Goal: Task Accomplishment & Management: Use online tool/utility

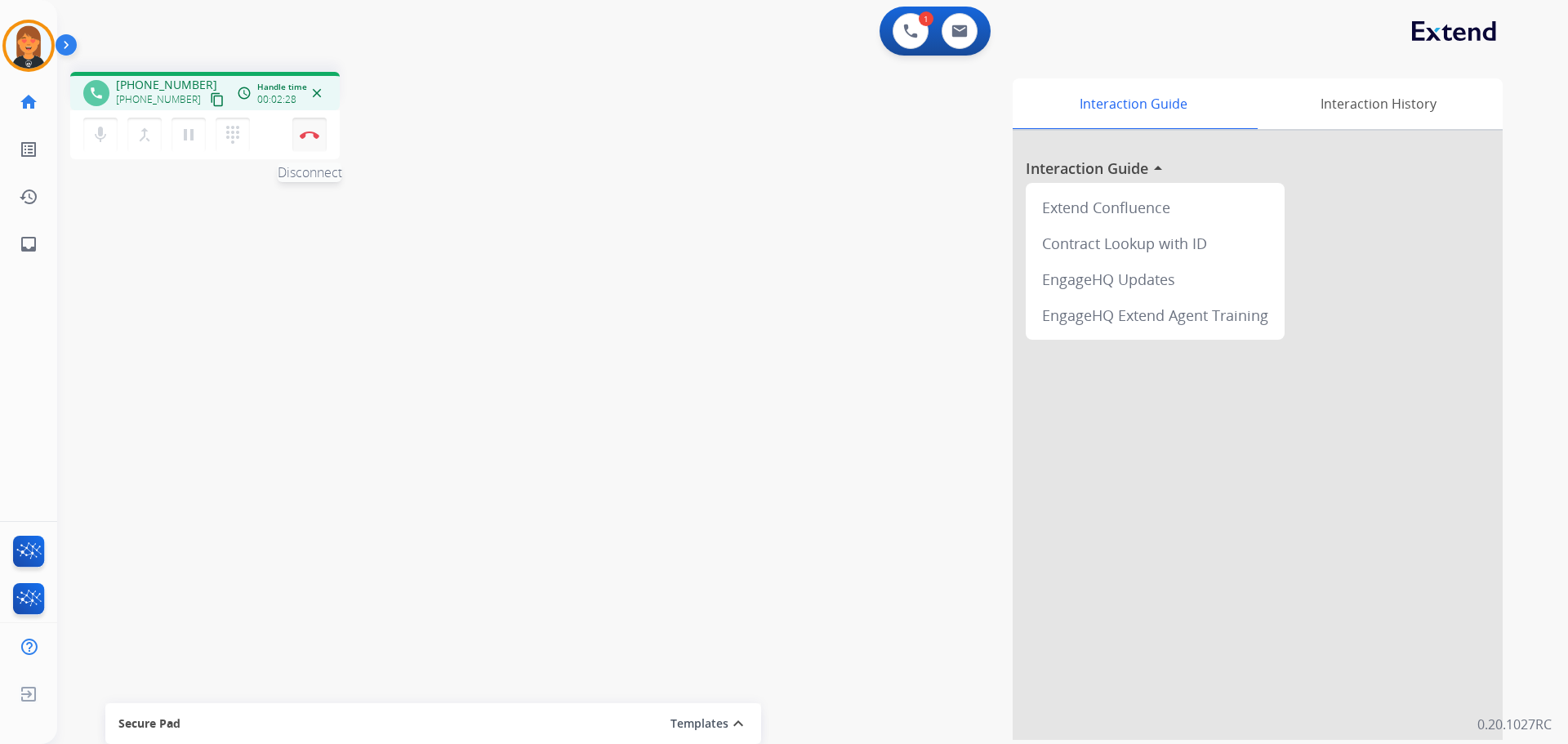
click at [310, 127] on button "Disconnect" at bounding box center [309, 134] width 34 height 34
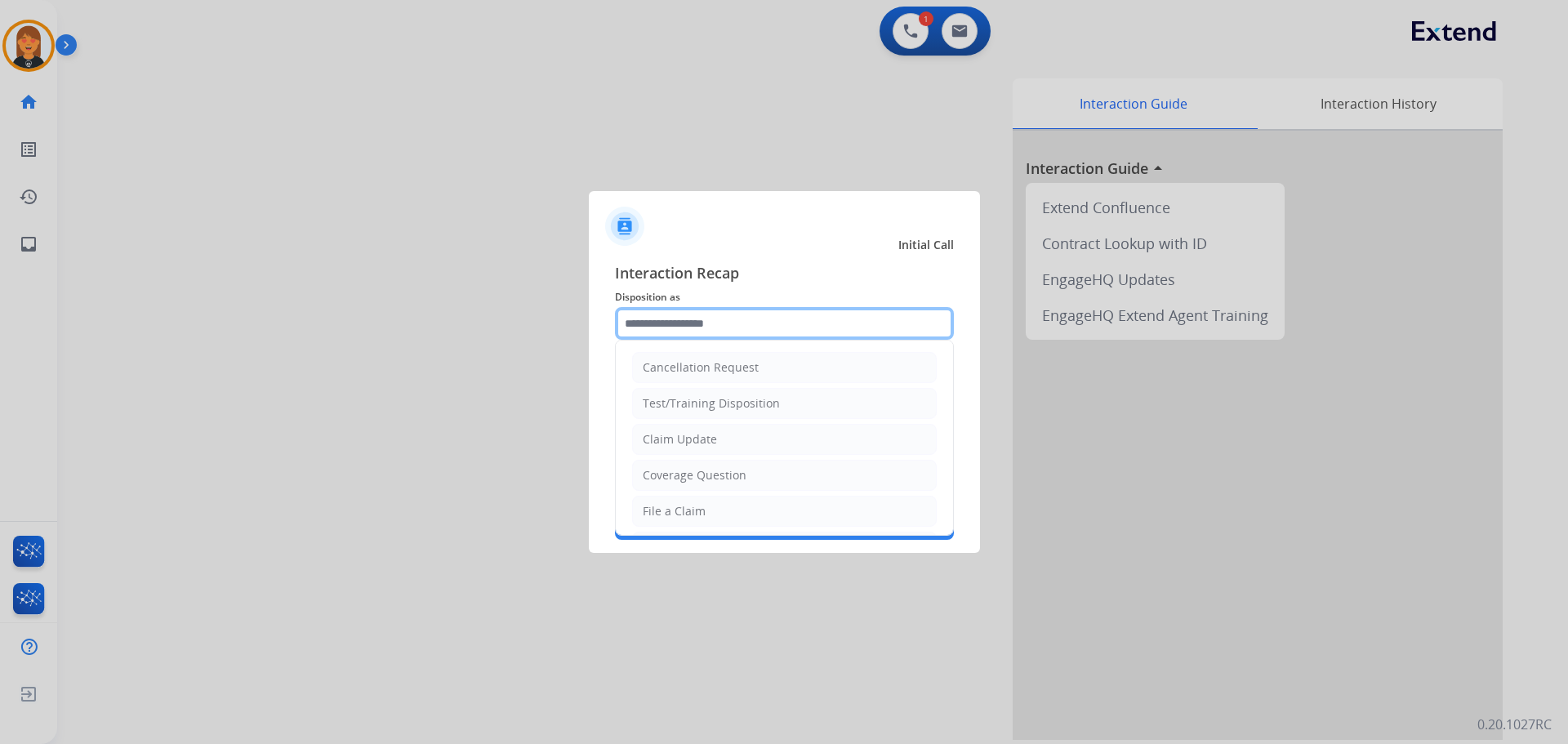
click at [693, 319] on input "text" at bounding box center [784, 323] width 338 height 32
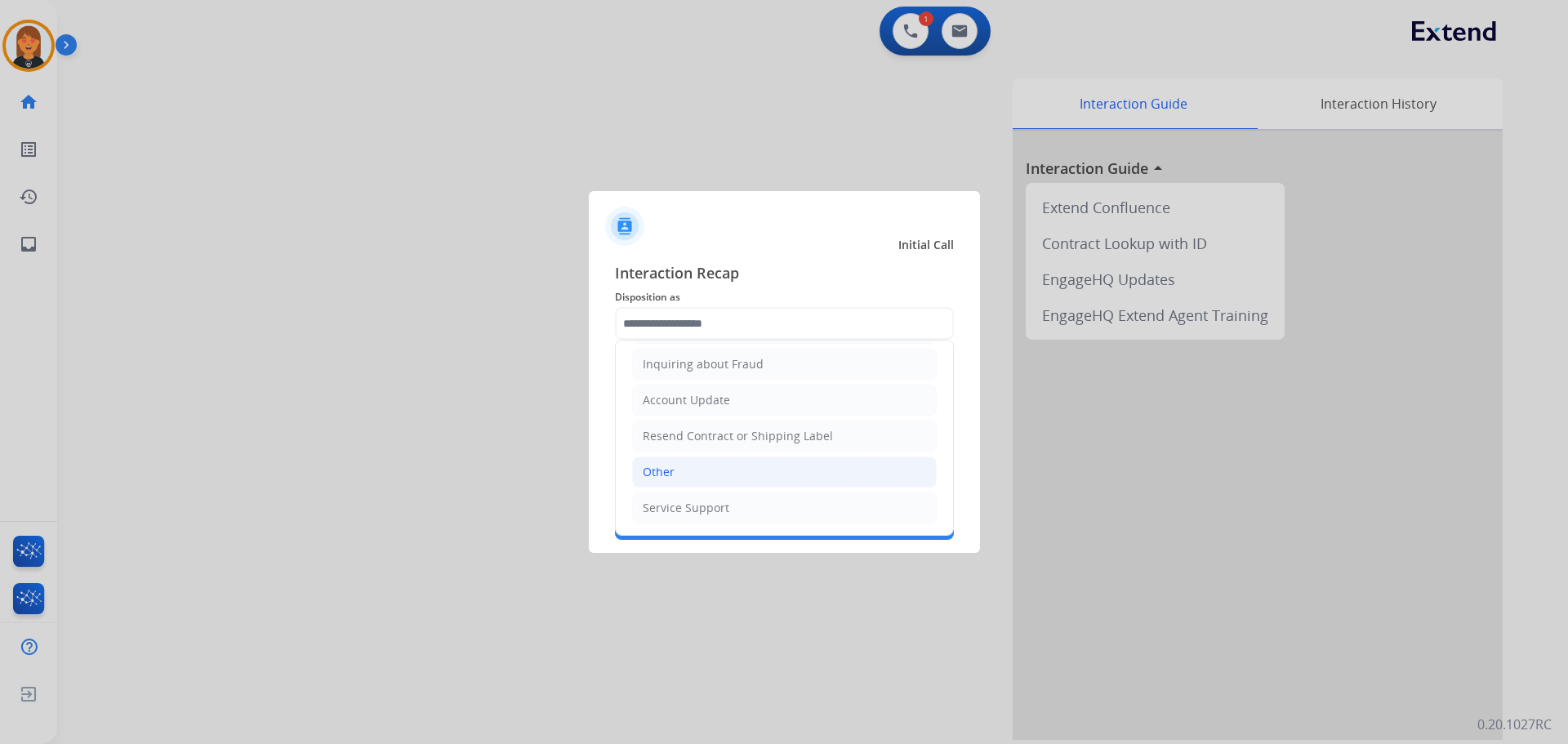
click at [707, 470] on li "Other" at bounding box center [784, 472] width 304 height 31
type input "*****"
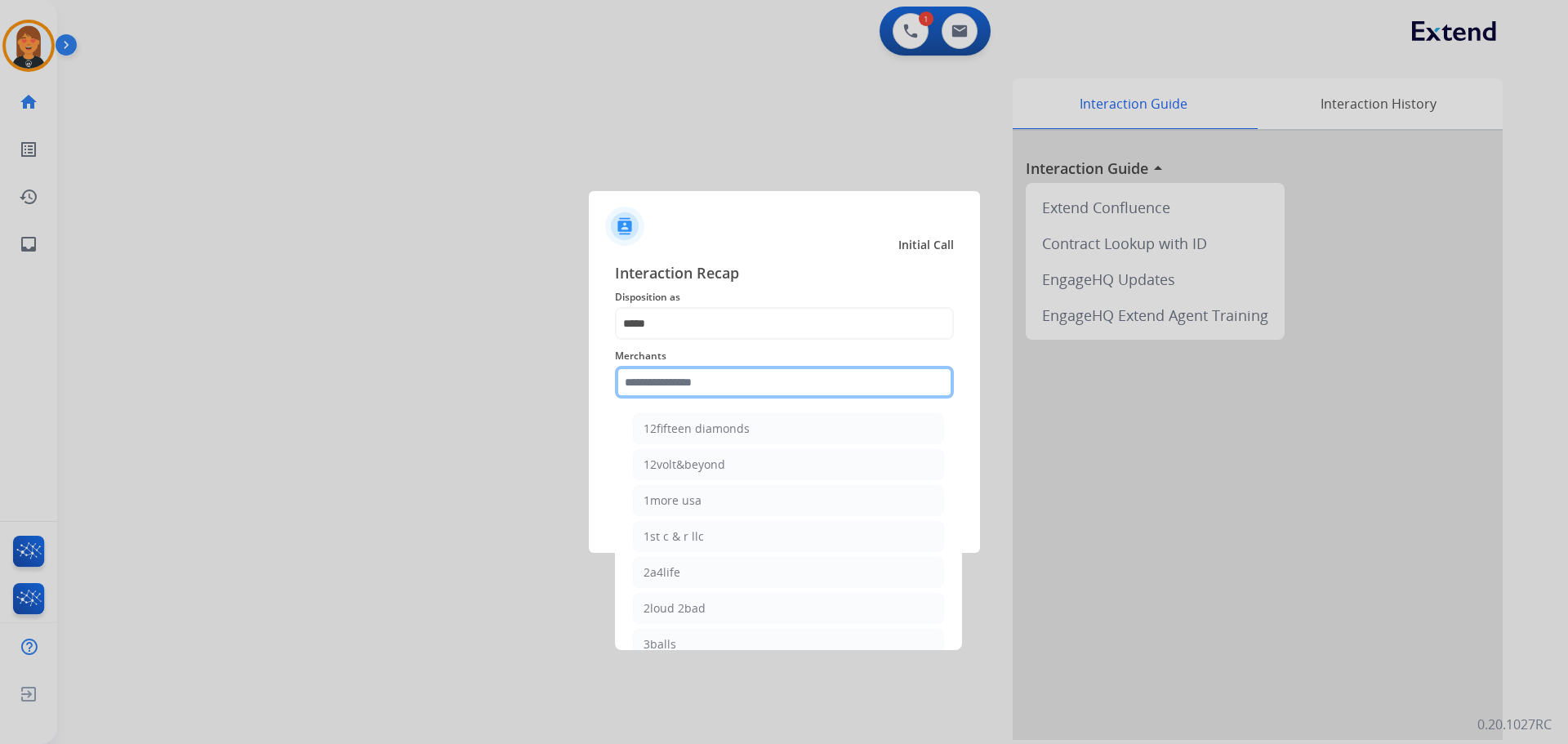
click at [707, 388] on input "text" at bounding box center [784, 381] width 338 height 32
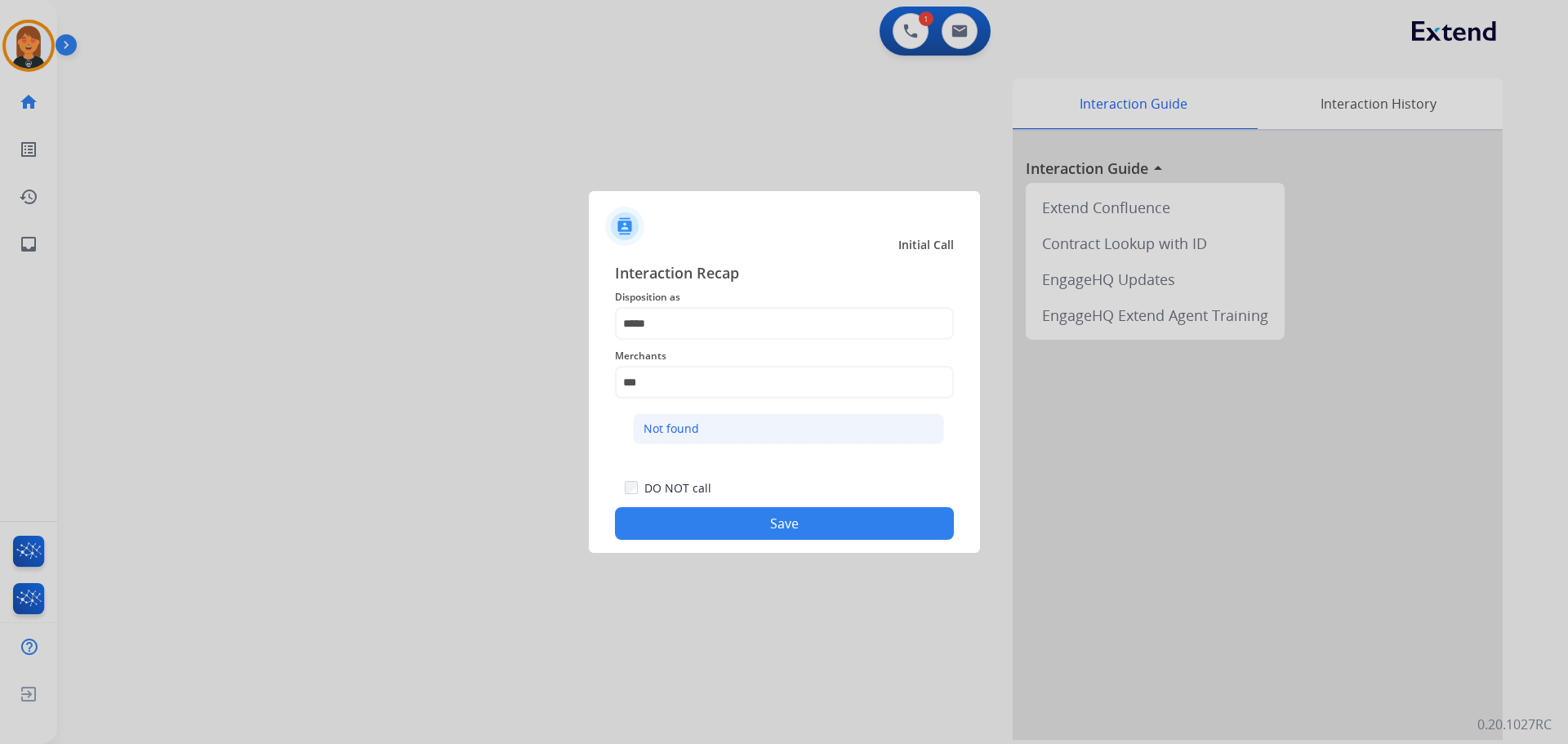
click at [741, 433] on li "Not found" at bounding box center [788, 428] width 311 height 31
type input "*********"
click at [782, 526] on button "Save" at bounding box center [784, 523] width 338 height 32
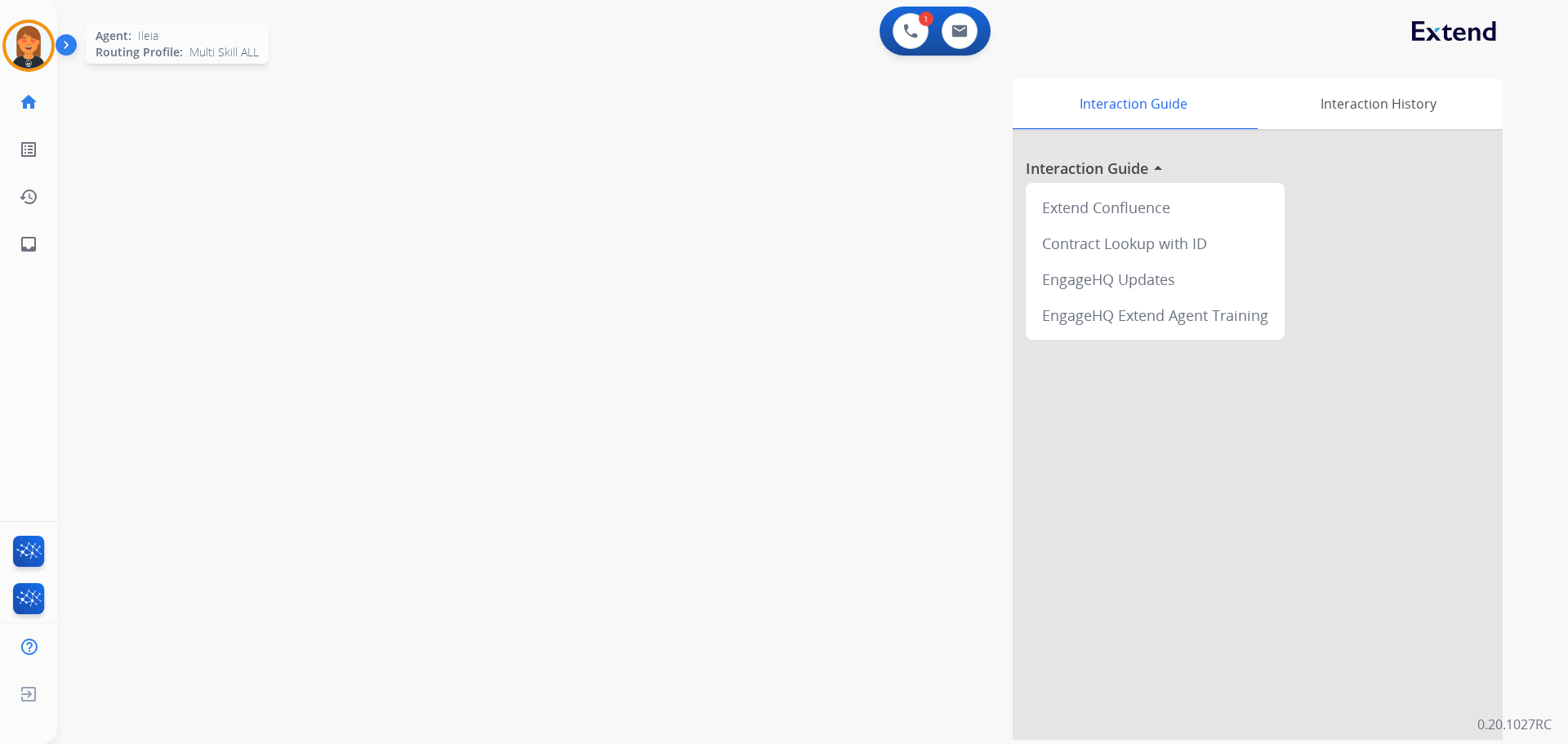
click at [28, 53] on img at bounding box center [28, 46] width 46 height 46
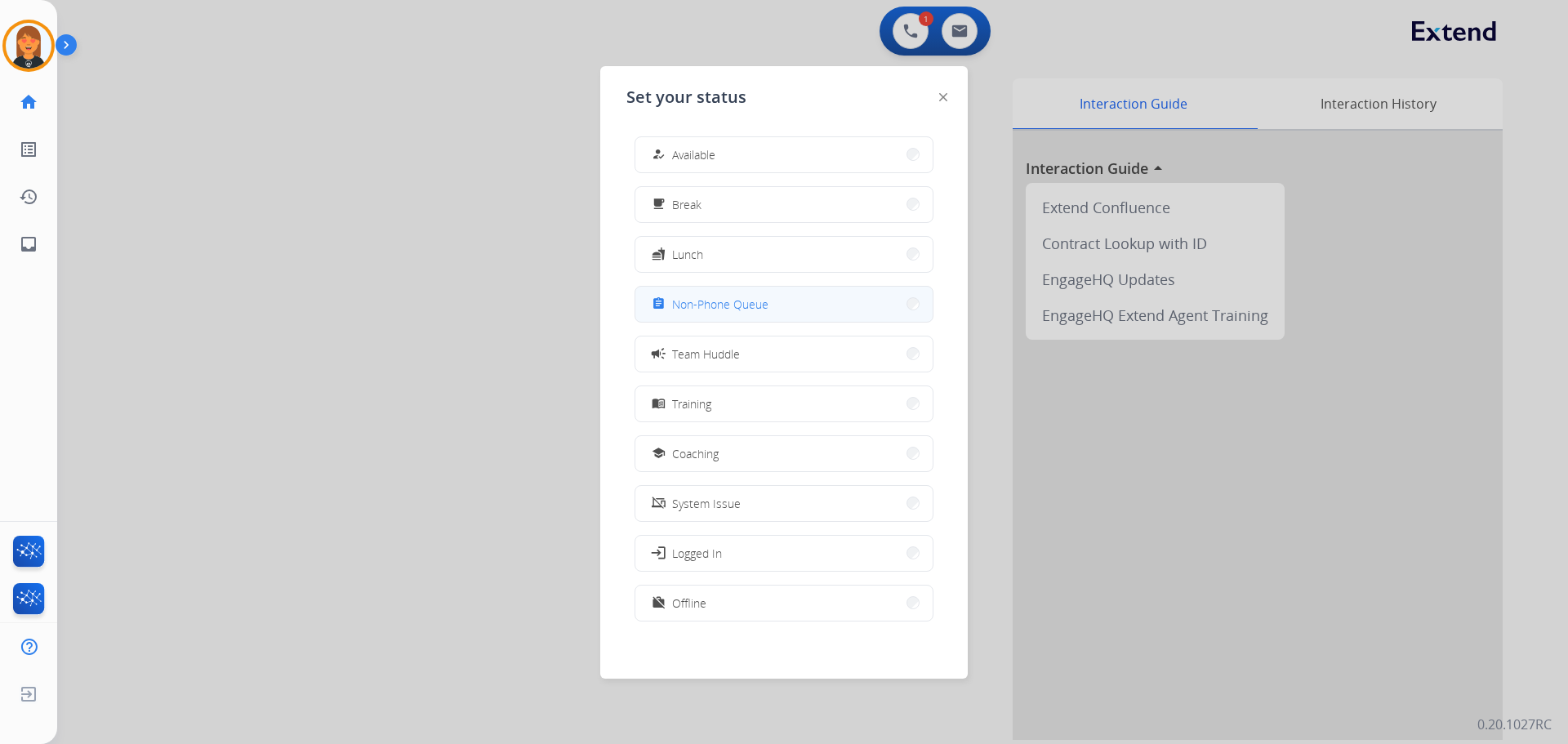
click at [693, 309] on span "Non-Phone Queue" at bounding box center [720, 304] width 97 height 17
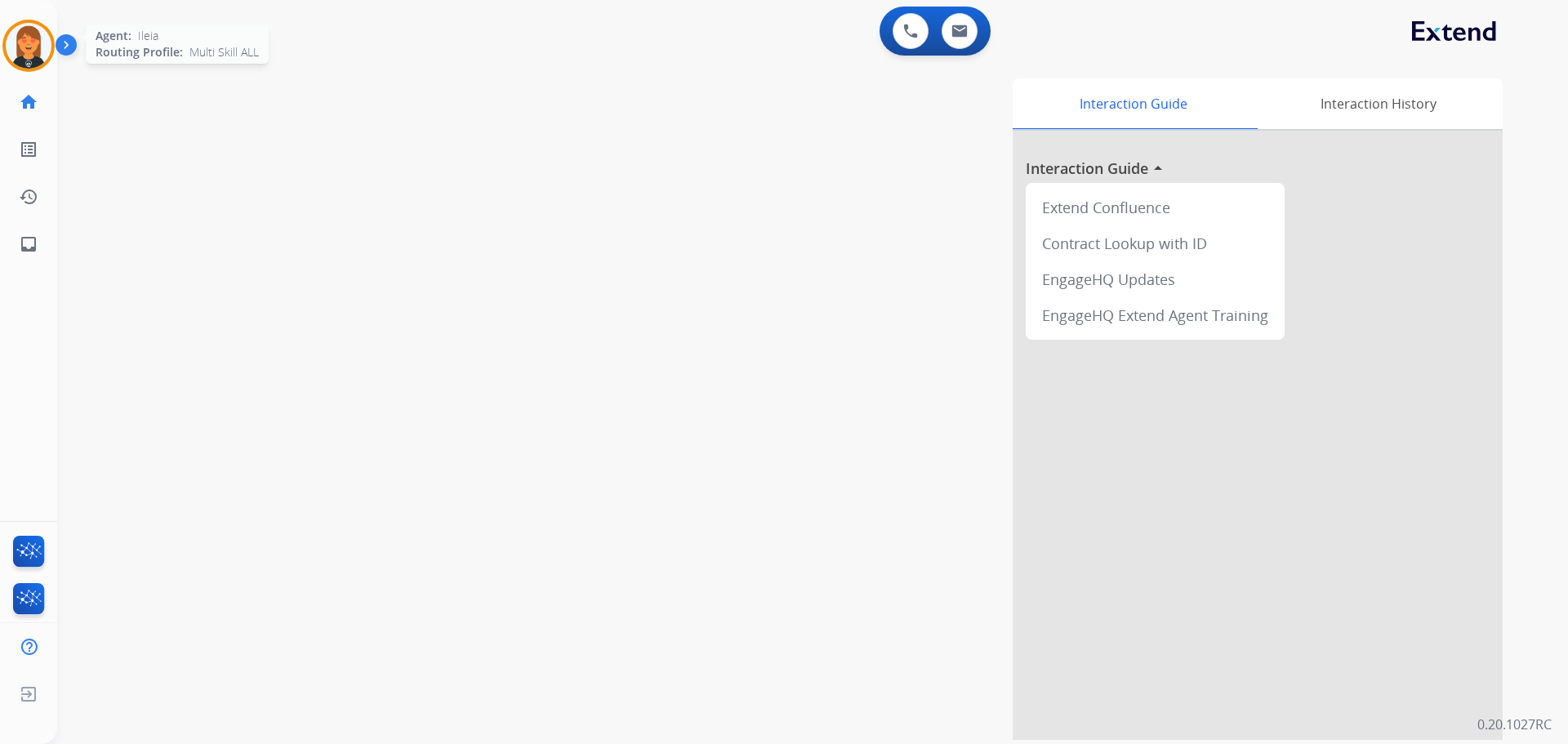
click at [34, 46] on img at bounding box center [28, 46] width 46 height 46
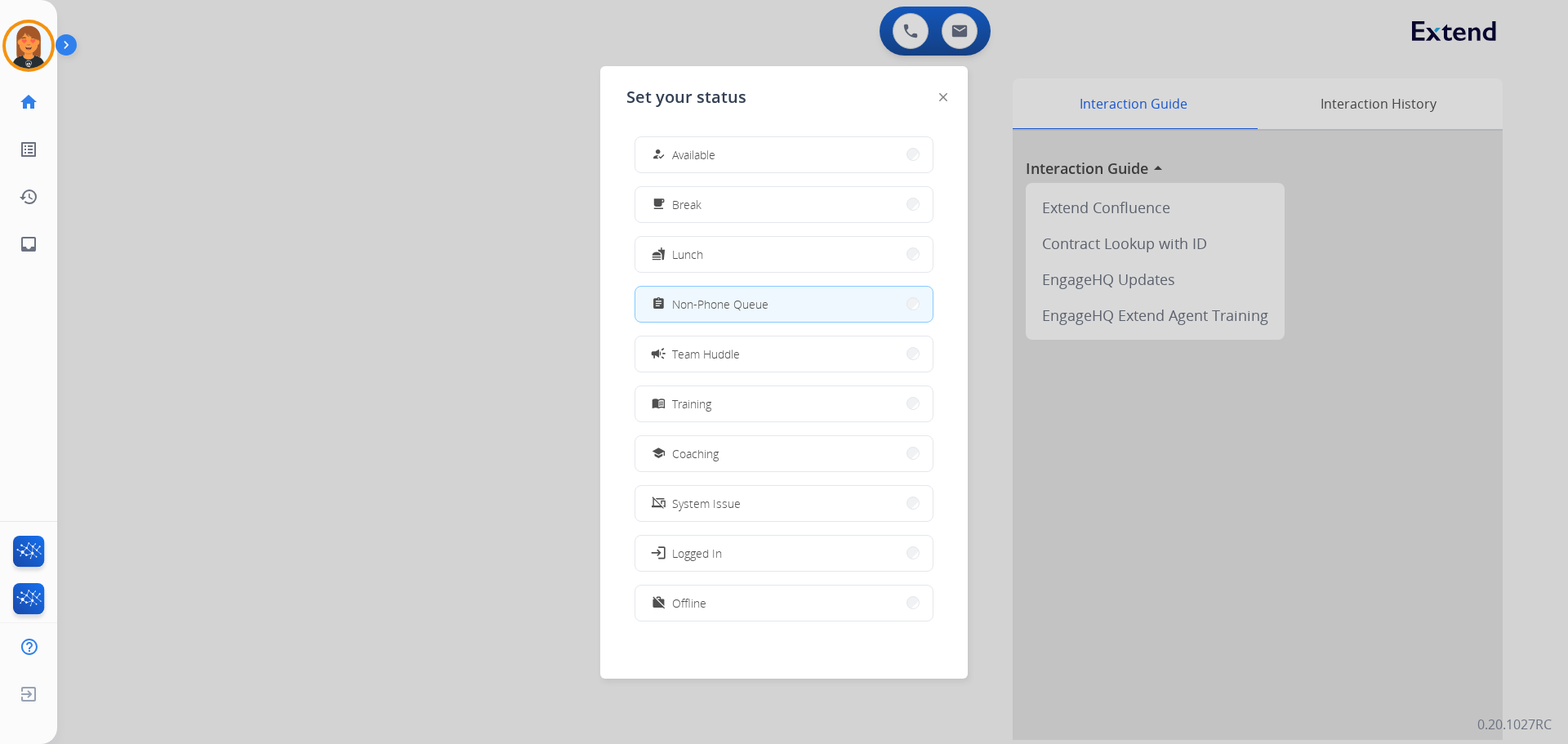
click at [289, 227] on div at bounding box center [784, 372] width 1568 height 744
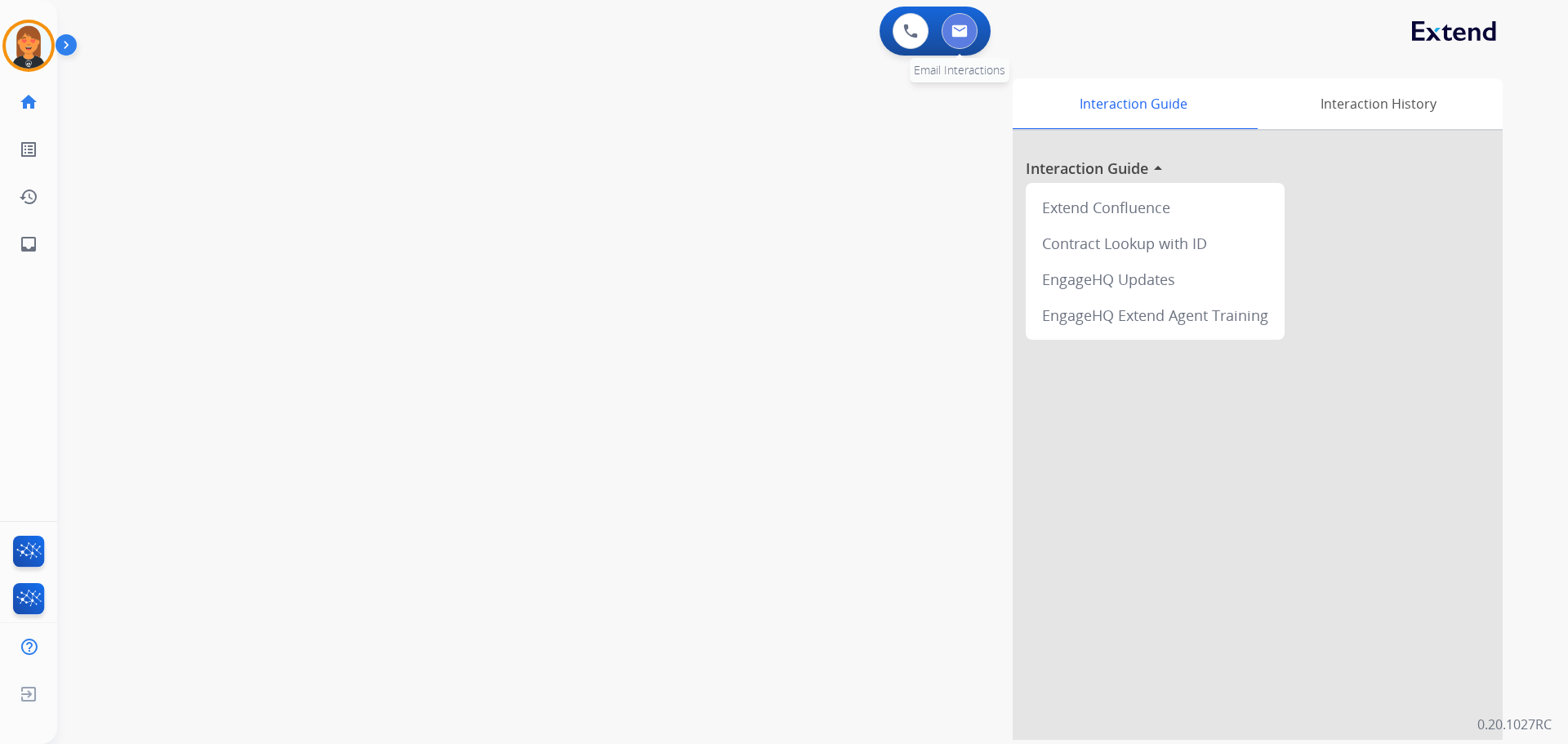
click at [962, 38] on button at bounding box center [959, 31] width 36 height 36
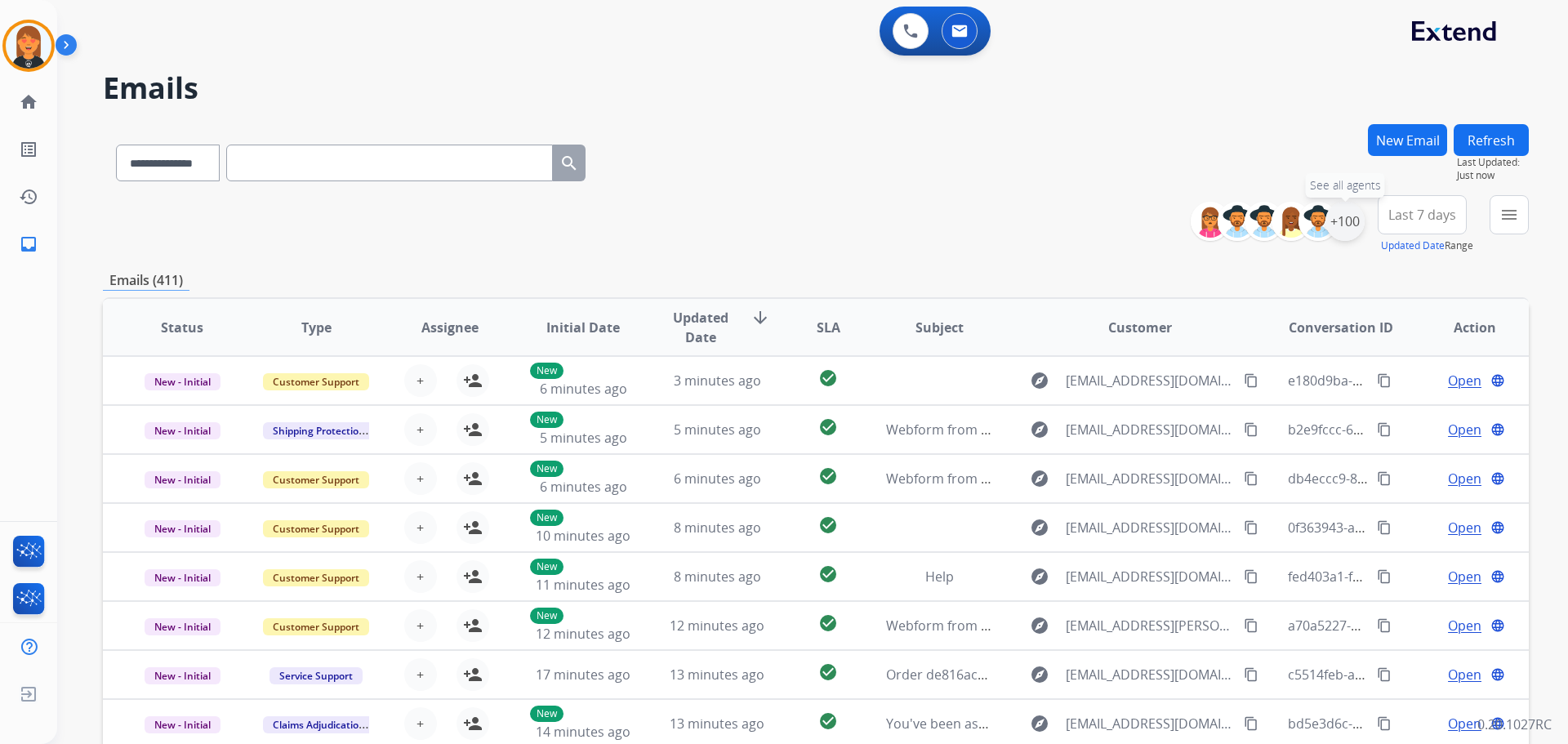
click at [1332, 220] on div "+100" at bounding box center [1345, 221] width 39 height 39
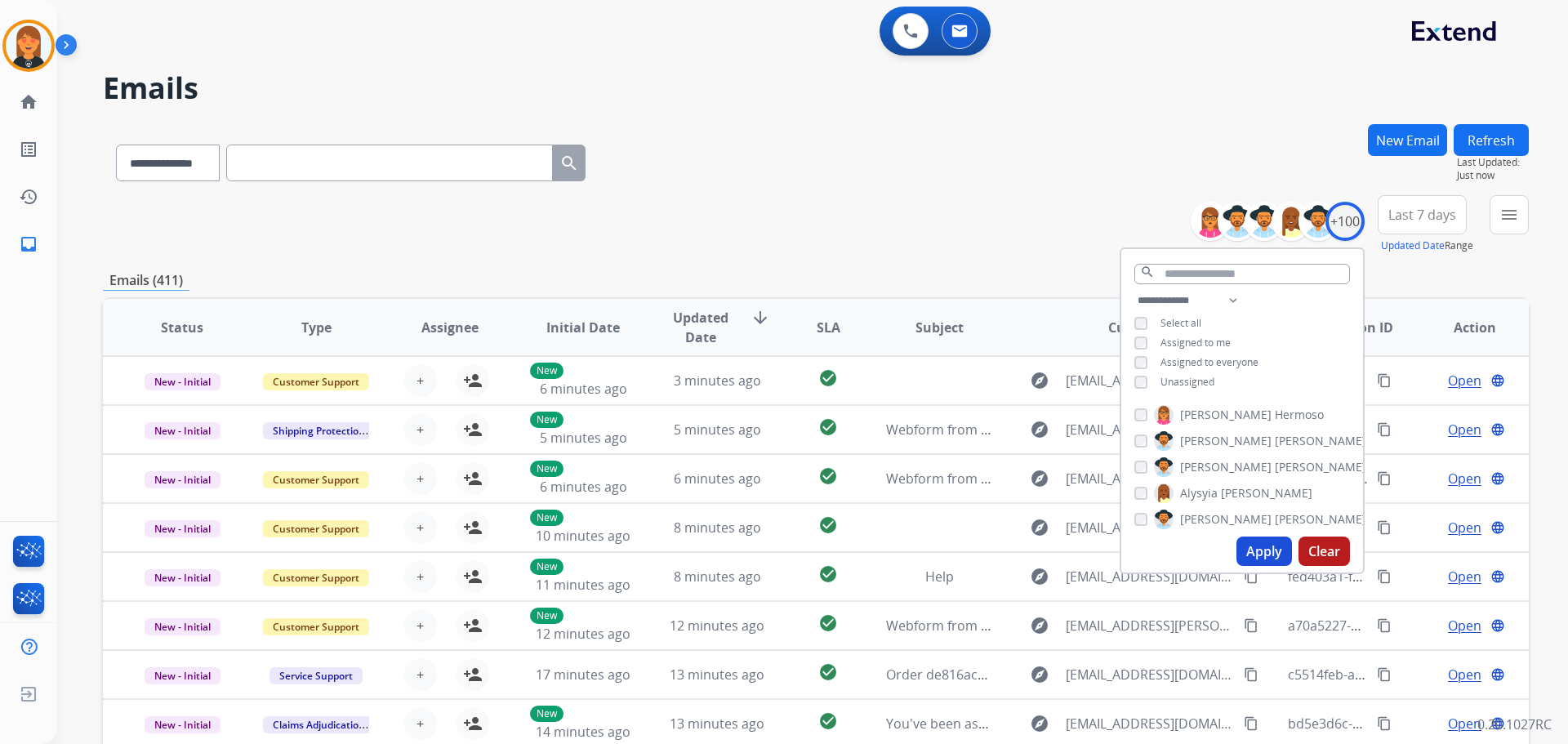
click at [1188, 381] on span "Unassigned" at bounding box center [1187, 381] width 54 height 13
click at [1272, 561] on button "Apply" at bounding box center [1264, 551] width 56 height 30
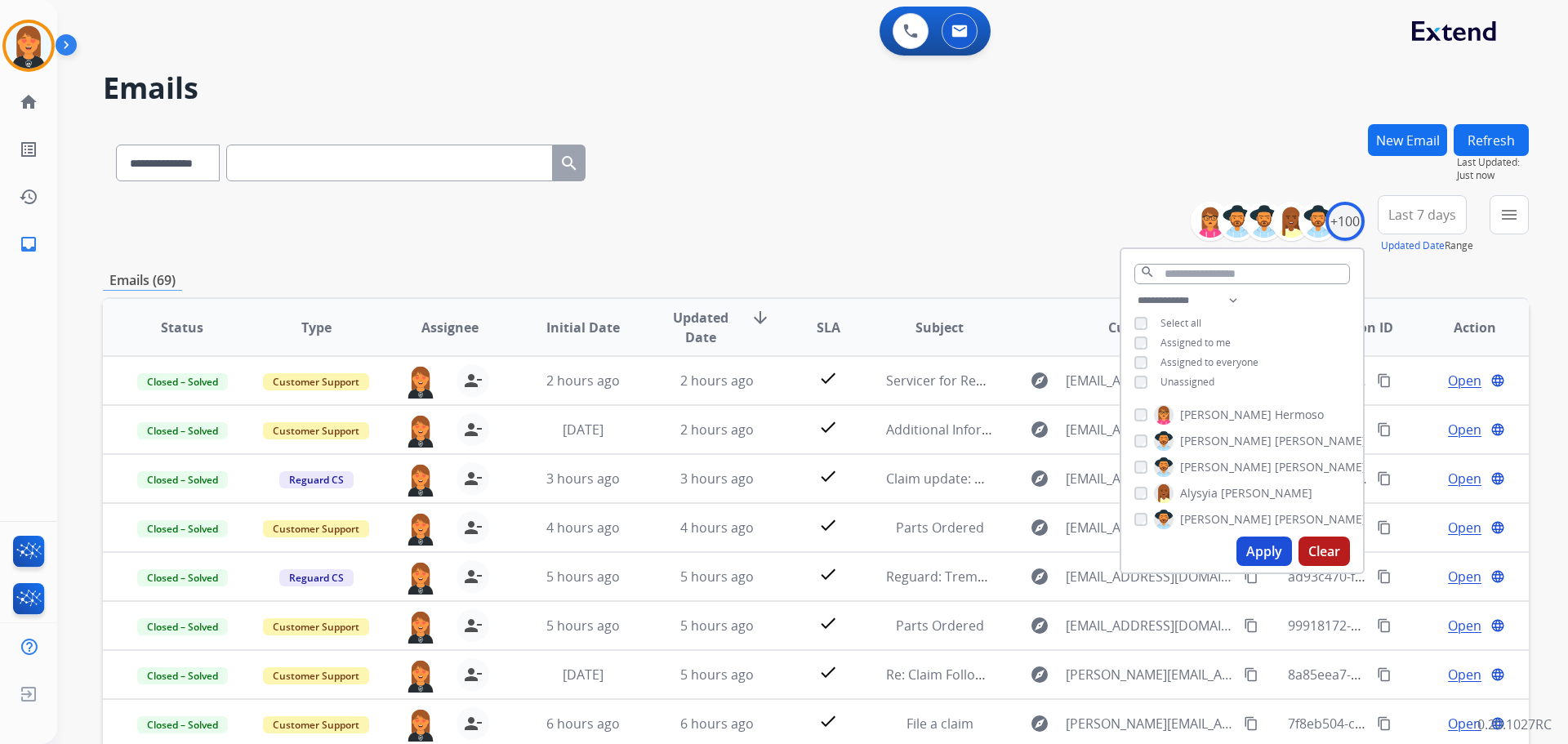
click at [885, 265] on div "**********" at bounding box center [816, 526] width 1426 height 805
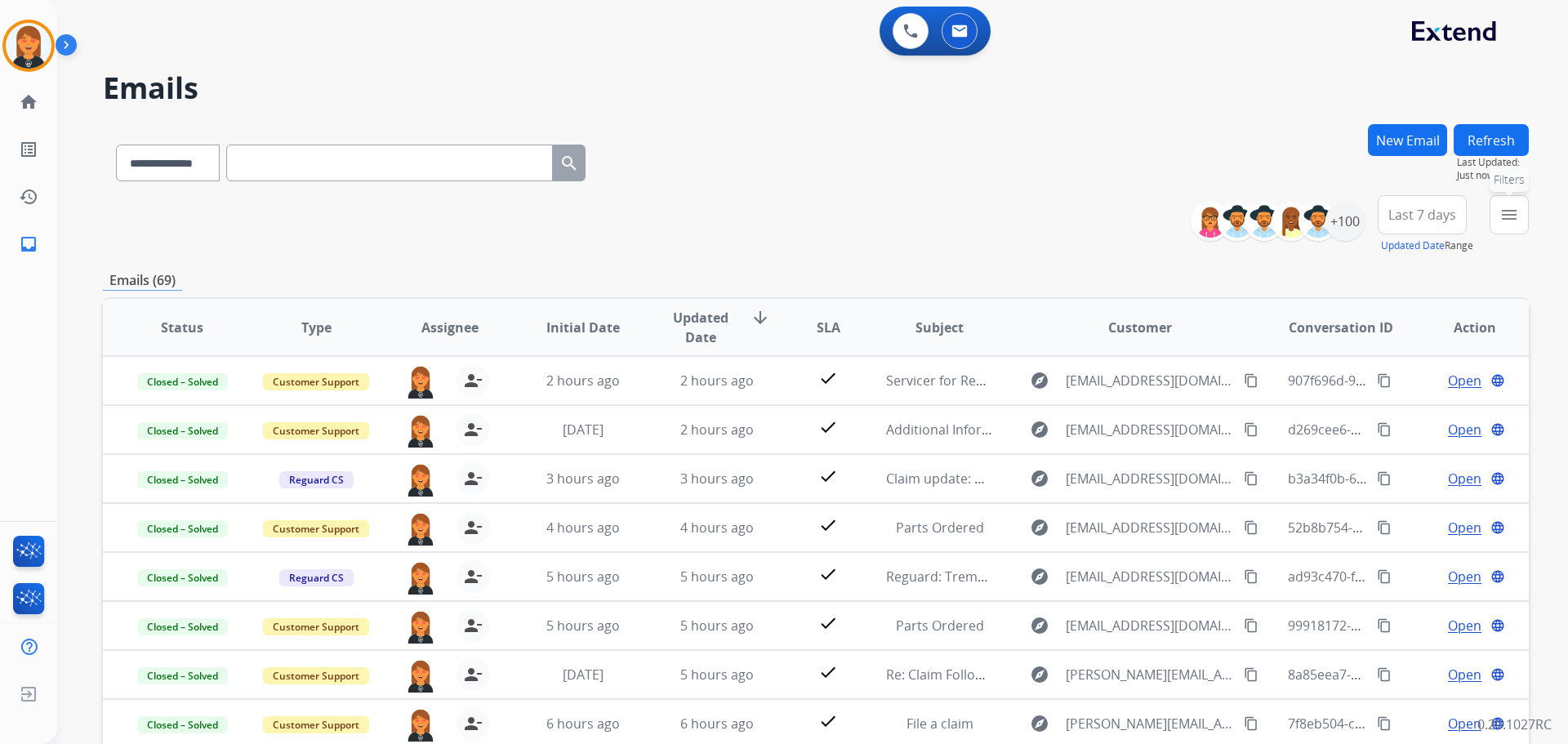
click at [1503, 200] on button "menu Filters" at bounding box center [1509, 215] width 39 height 39
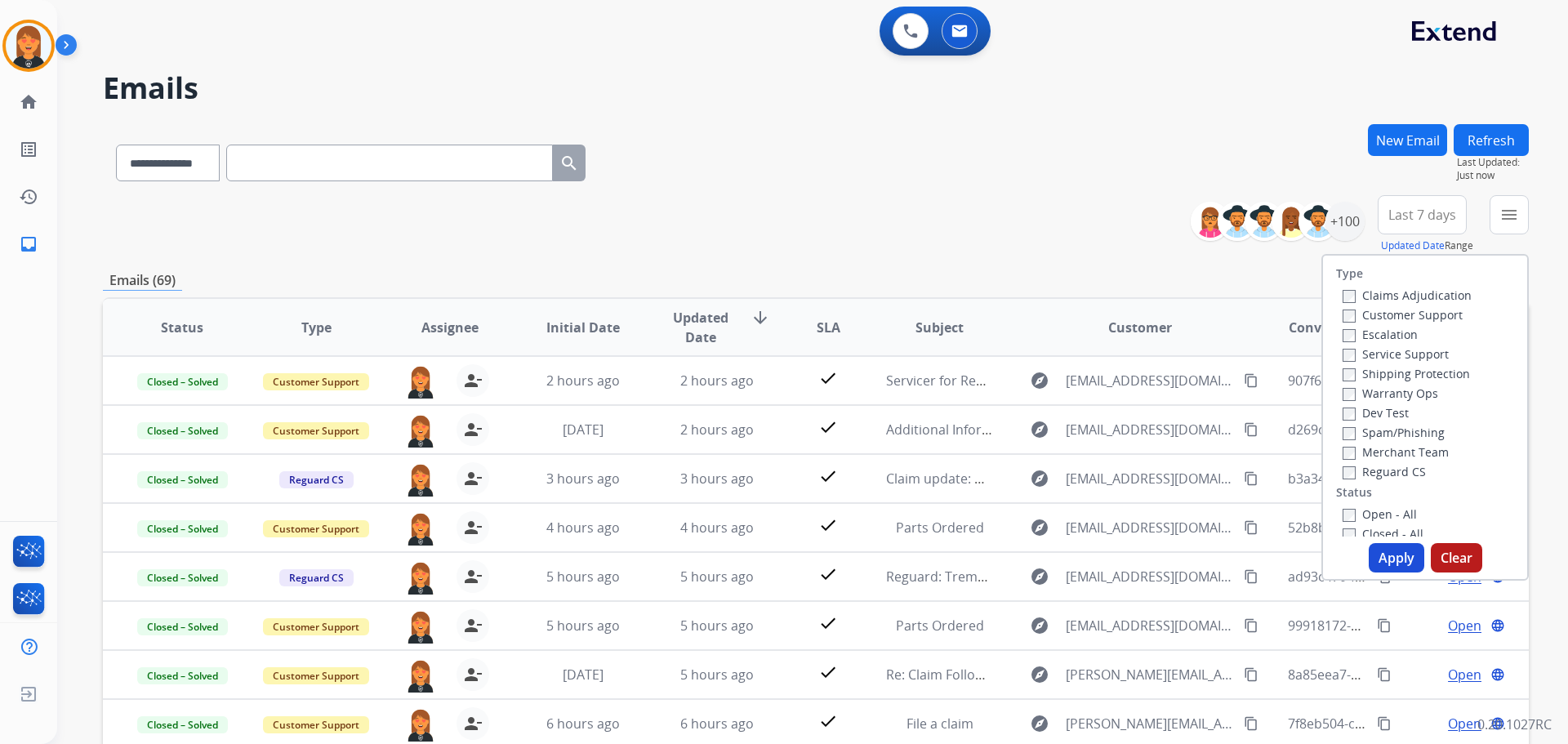
click at [1368, 509] on label "Open - All" at bounding box center [1379, 513] width 74 height 15
click at [1381, 549] on button "Apply" at bounding box center [1396, 557] width 56 height 30
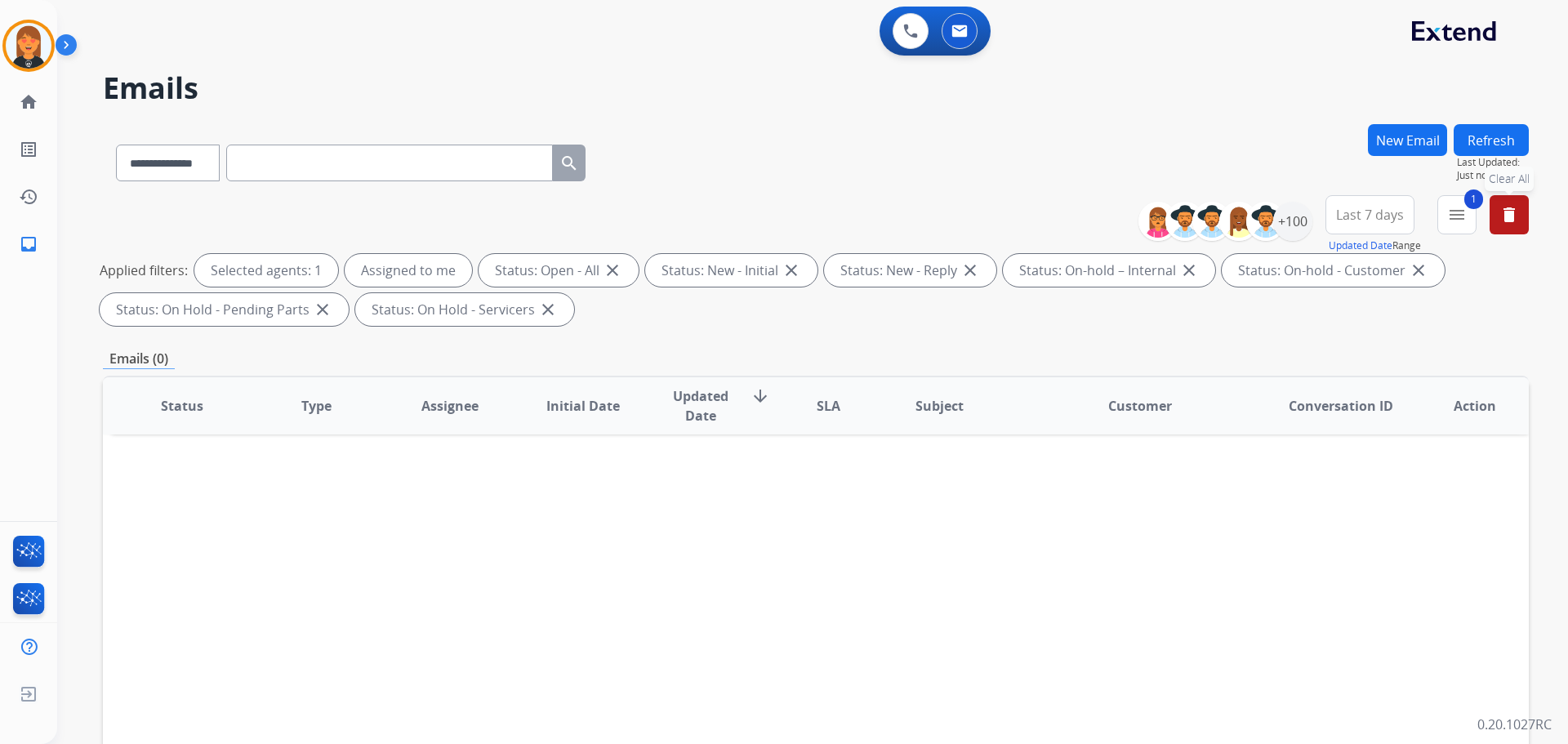
click at [1512, 214] on mat-icon "delete" at bounding box center [1509, 215] width 20 height 20
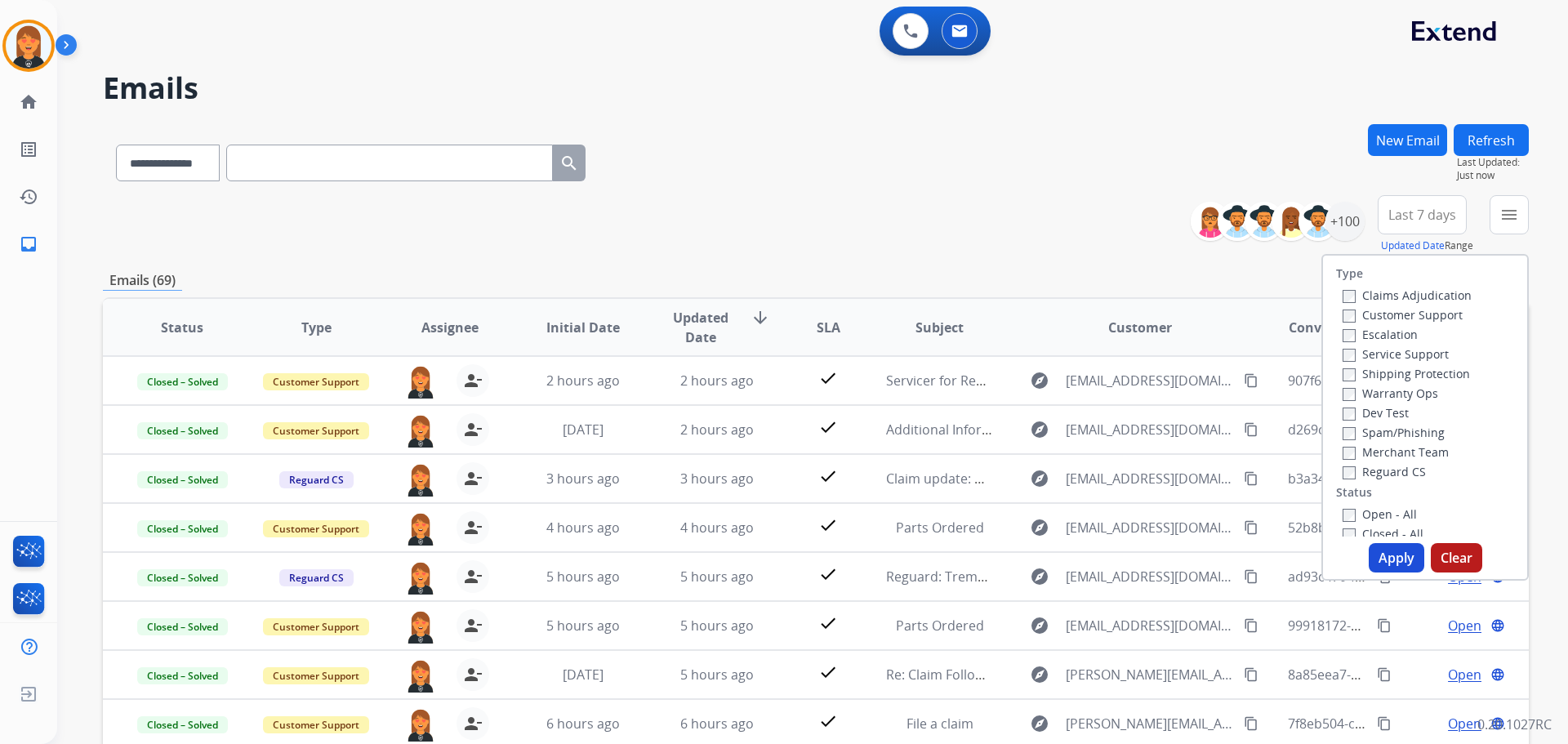
click at [782, 226] on div "**********" at bounding box center [816, 225] width 1426 height 59
